Goal: Navigation & Orientation: Find specific page/section

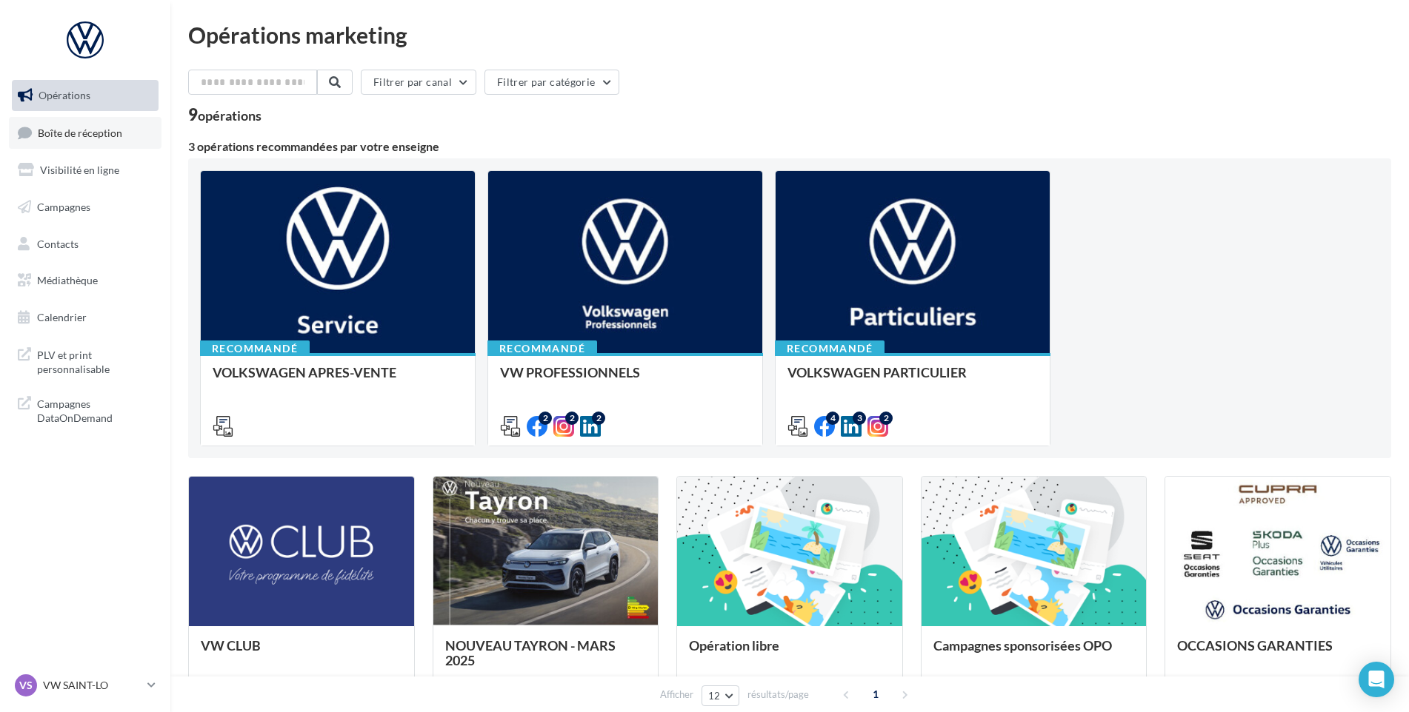
click at [101, 127] on span "Boîte de réception" at bounding box center [80, 132] width 84 height 13
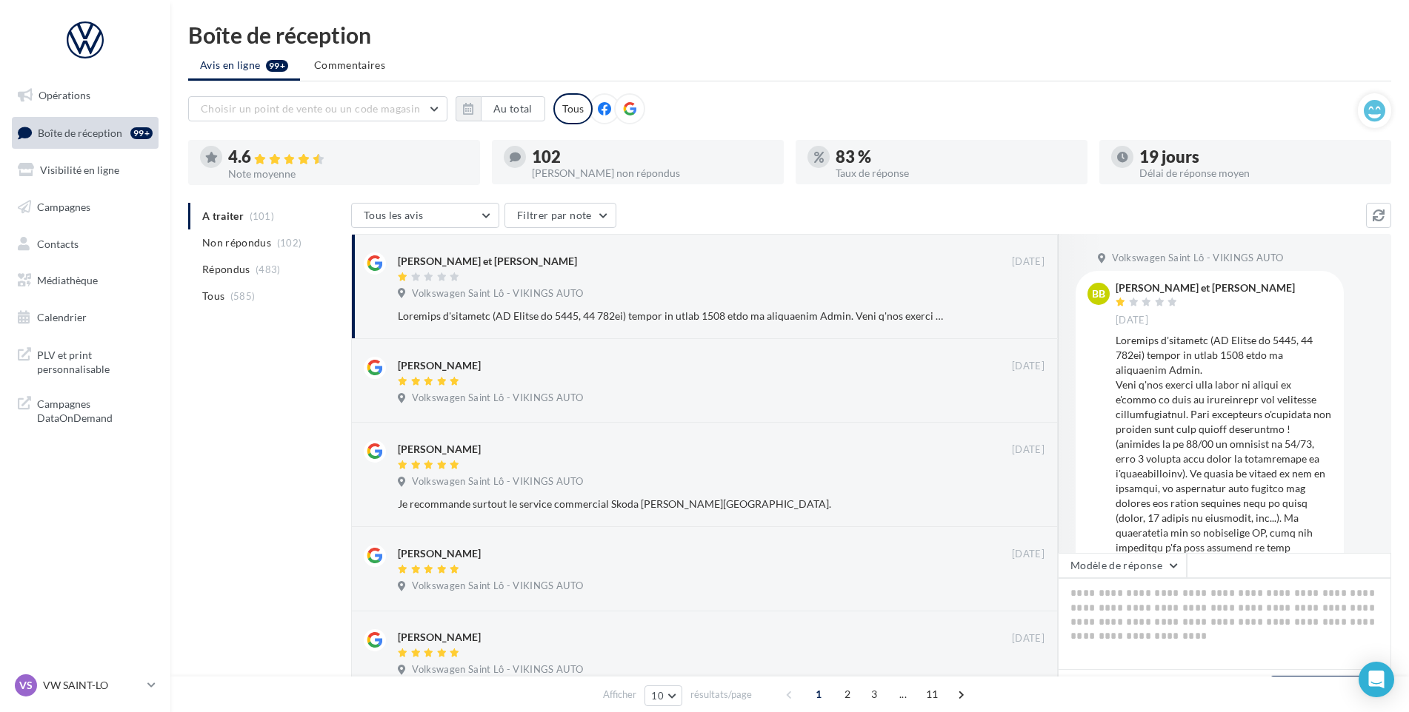
click at [85, 667] on nav "Opérations Boîte de réception 99+ Visibilité en ligne Campagnes Contacts Médiat…" at bounding box center [85, 356] width 170 height 712
click at [75, 696] on div "VS VW SAINT-LO vw-stlo-vau" at bounding box center [78, 686] width 127 height 22
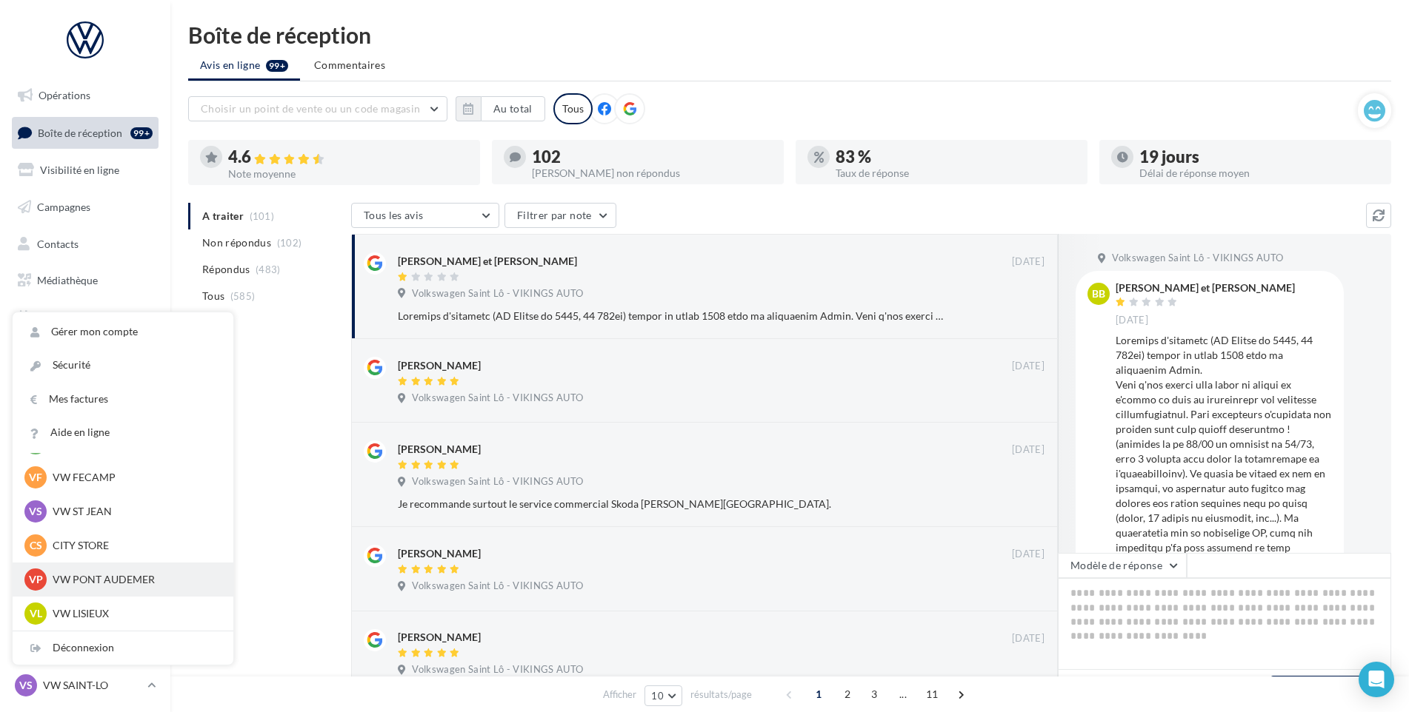
scroll to position [148, 0]
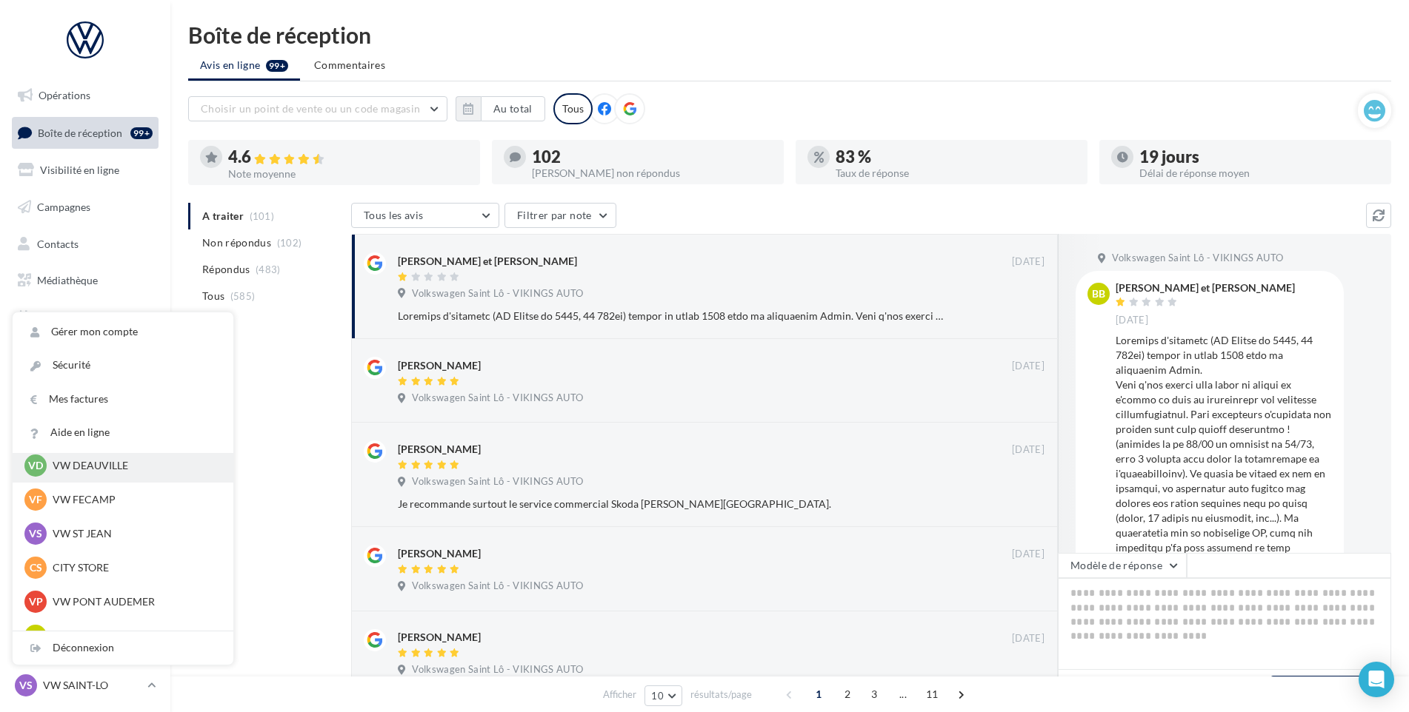
click at [118, 470] on p "VW DEAUVILLE" at bounding box center [134, 465] width 163 height 15
